Goal: Task Accomplishment & Management: Use online tool/utility

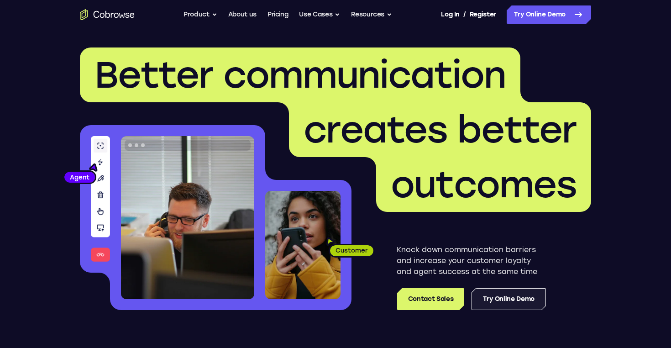
click at [496, 305] on link "Try Online Demo" at bounding box center [509, 299] width 74 height 22
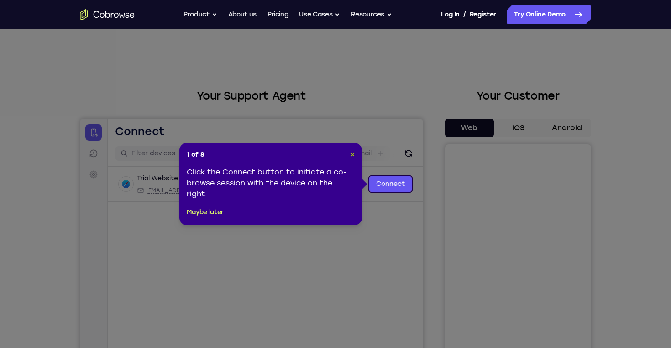
click at [351, 154] on span "×" at bounding box center [353, 155] width 4 height 8
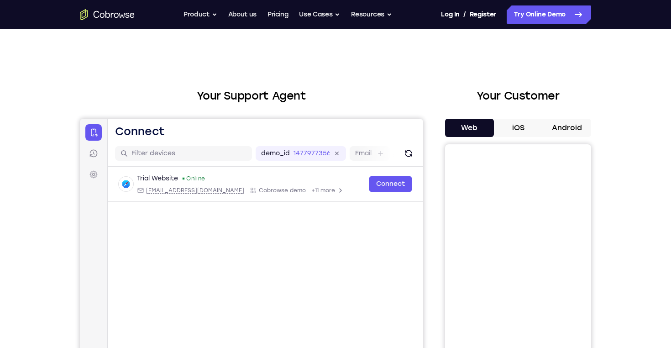
click at [529, 122] on button "iOS" at bounding box center [518, 128] width 49 height 18
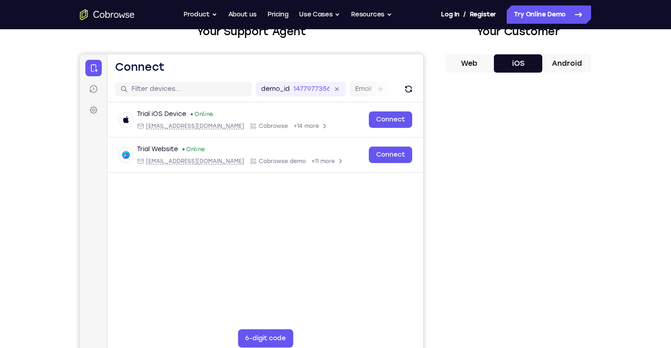
scroll to position [61, 0]
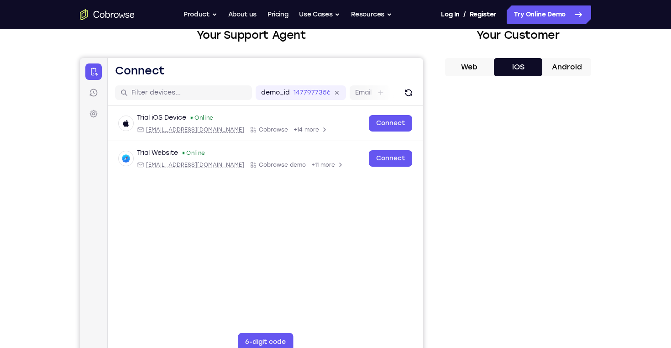
click at [574, 69] on button "Android" at bounding box center [567, 67] width 49 height 18
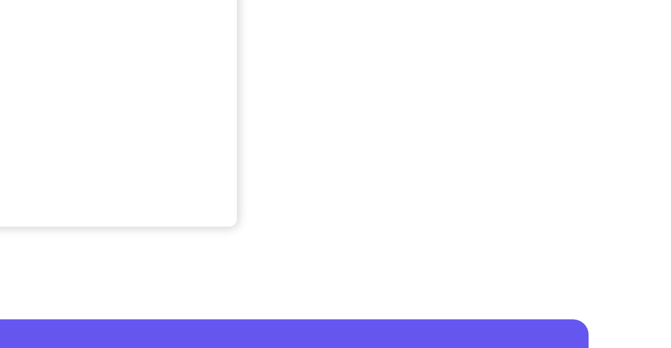
scroll to position [148, 0]
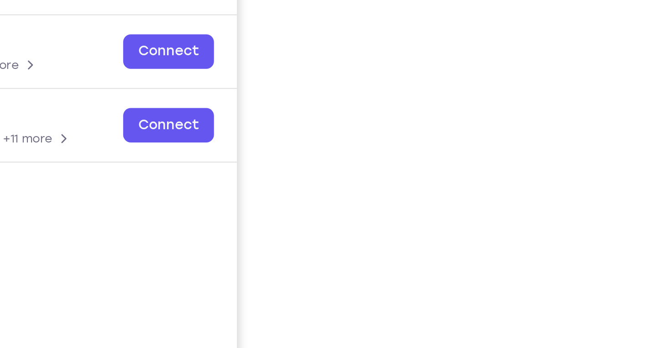
click at [130, 75] on div "Your Support Agent Your Customer Web iOS Android" at bounding box center [336, 108] width 512 height 337
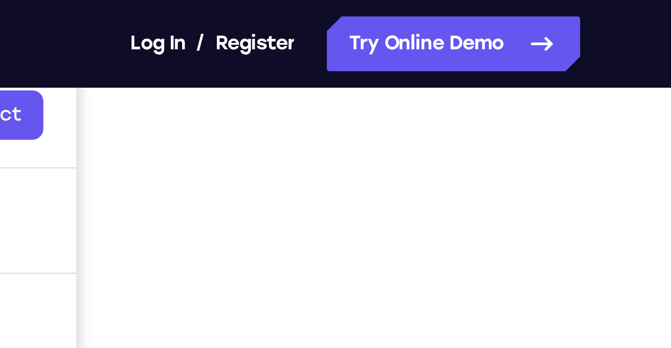
scroll to position [145, 0]
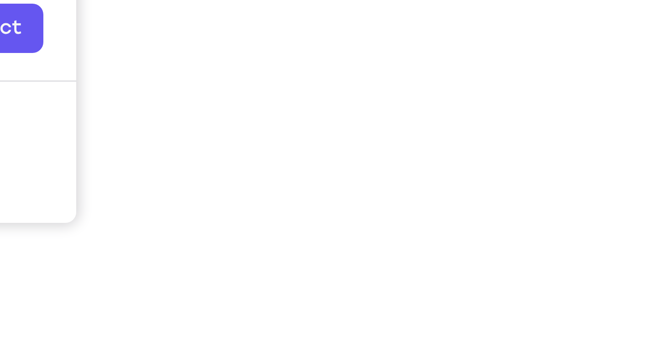
drag, startPoint x: 188, startPoint y: 47, endPoint x: 188, endPoint y: 71, distance: 23.8
click at [445, 71] on div at bounding box center [518, 139] width 146 height 281
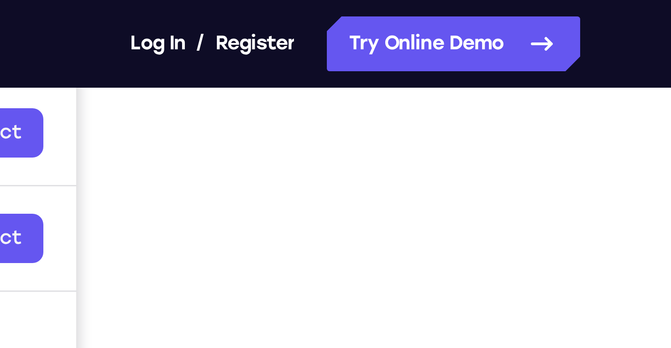
scroll to position [134, 0]
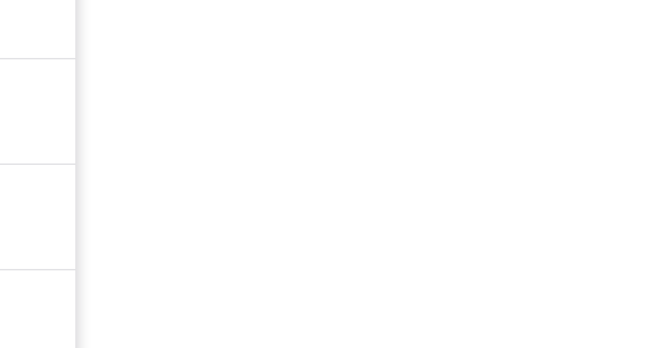
drag, startPoint x: 191, startPoint y: 53, endPoint x: 191, endPoint y: 75, distance: 21.5
click at [445, 75] on div at bounding box center [518, 150] width 146 height 281
drag, startPoint x: 203, startPoint y: 74, endPoint x: 205, endPoint y: 97, distance: 23.4
click at [205, 97] on div "Your Support Agent Your Customer Web iOS Android Next Steps We’d be happy to gi…" at bounding box center [335, 196] width 585 height 602
click at [206, 97] on div "Your Support Agent Your Customer Web iOS Android Next Steps We’d be happy to gi…" at bounding box center [335, 196] width 585 height 602
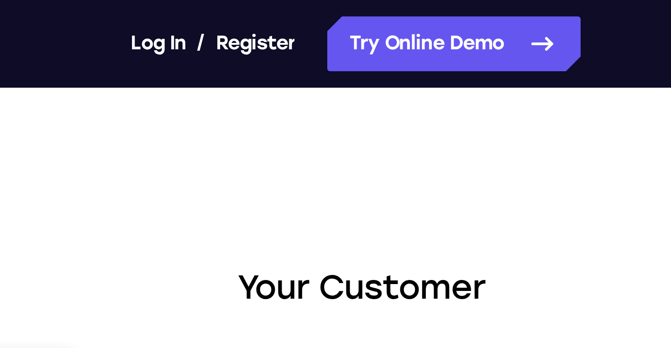
scroll to position [0, 0]
